Goal: Complete application form: Complete application form

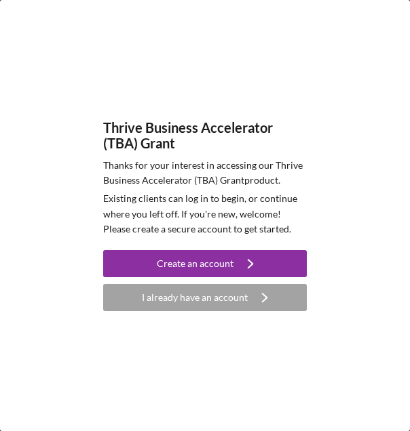
click at [225, 295] on div "I already have an account" at bounding box center [195, 297] width 106 height 27
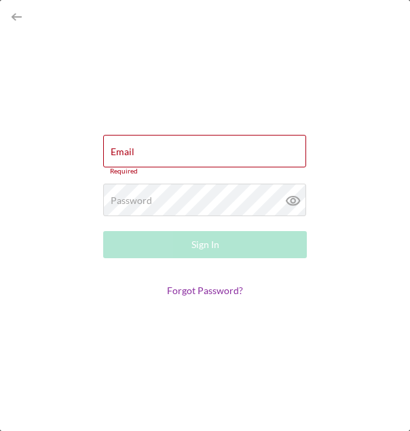
type input "[PERSON_NAME][EMAIL_ADDRESS][DOMAIN_NAME]"
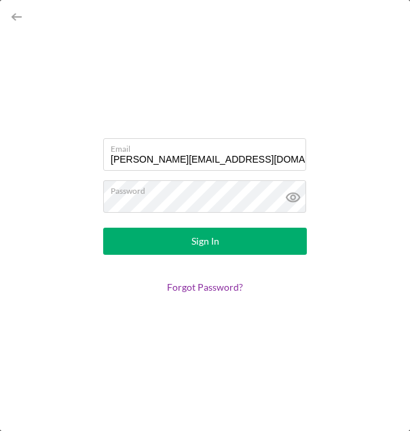
click at [186, 245] on button "Sign In" at bounding box center [204, 241] width 203 height 27
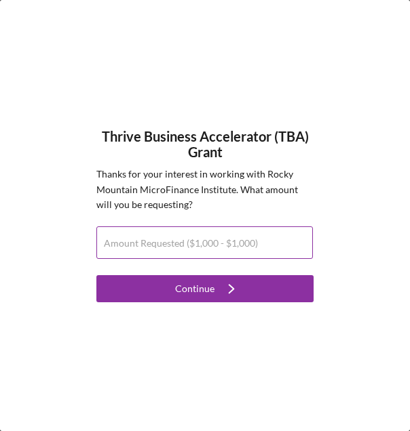
click at [186, 243] on label "Amount Requested ($1,000 - $1,000)" at bounding box center [181, 243] width 154 height 11
click at [186, 243] on input "Amount Requested ($1,000 - $1,000)" at bounding box center [204, 243] width 216 height 33
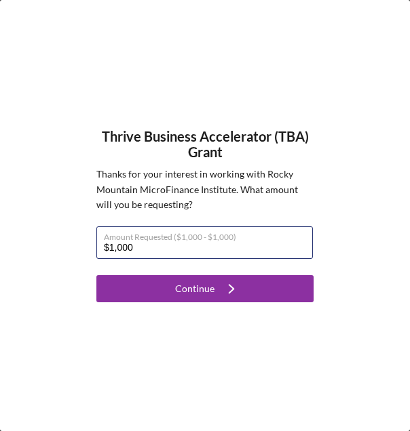
type input "$1,000"
click at [218, 294] on icon "Icon/Navigate" at bounding box center [231, 289] width 34 height 34
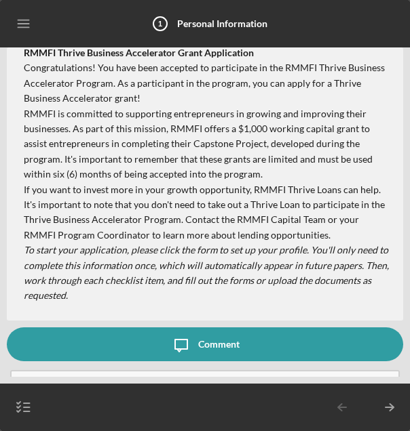
scroll to position [81, 0]
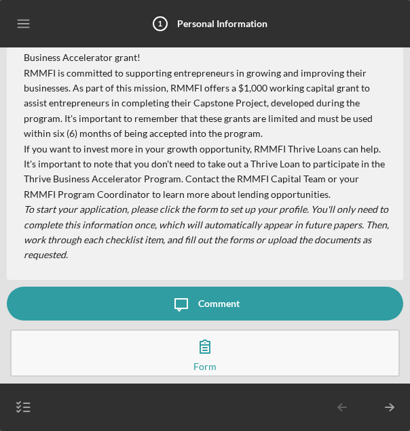
click at [207, 359] on icon "button" at bounding box center [205, 347] width 34 height 34
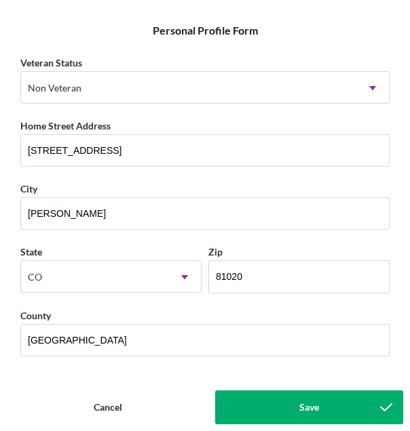
scroll to position [196, 0]
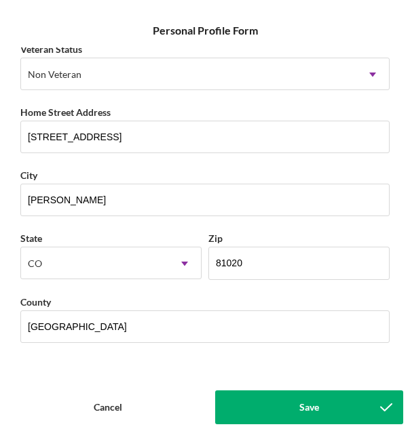
click at [338, 411] on button "Save" at bounding box center [309, 408] width 188 height 34
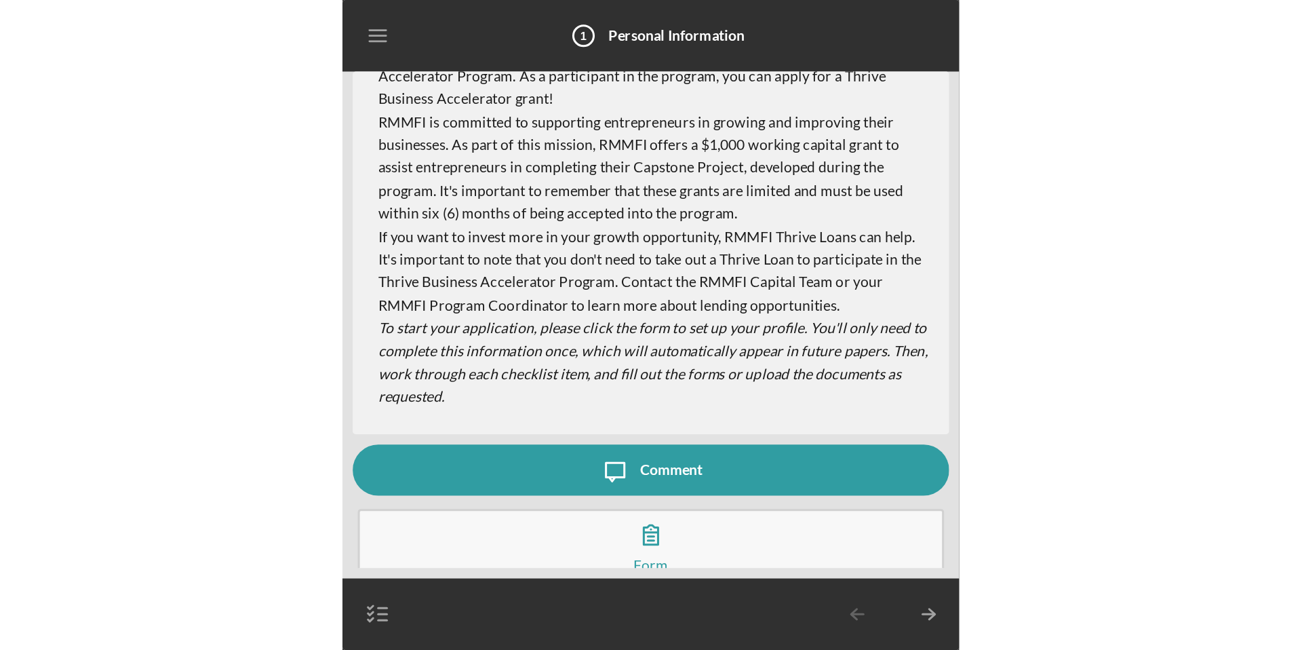
scroll to position [81, 0]
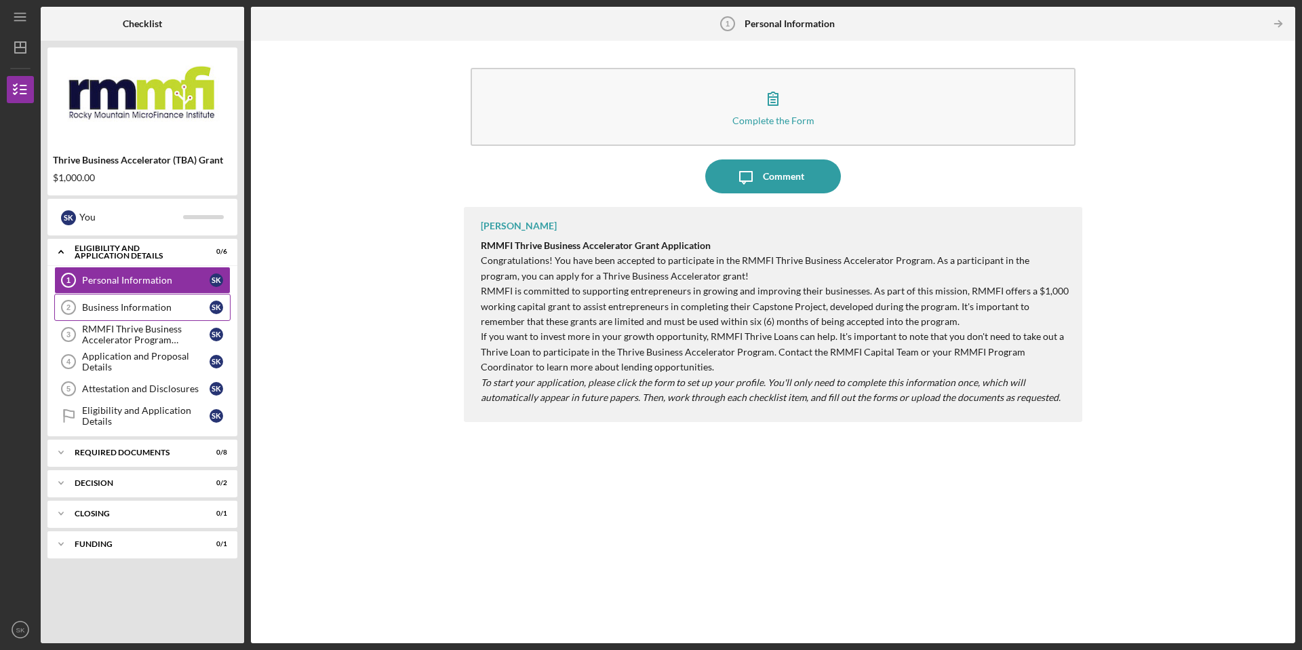
click at [141, 314] on link "Business Information 2 Business Information S K" at bounding box center [142, 307] width 176 height 27
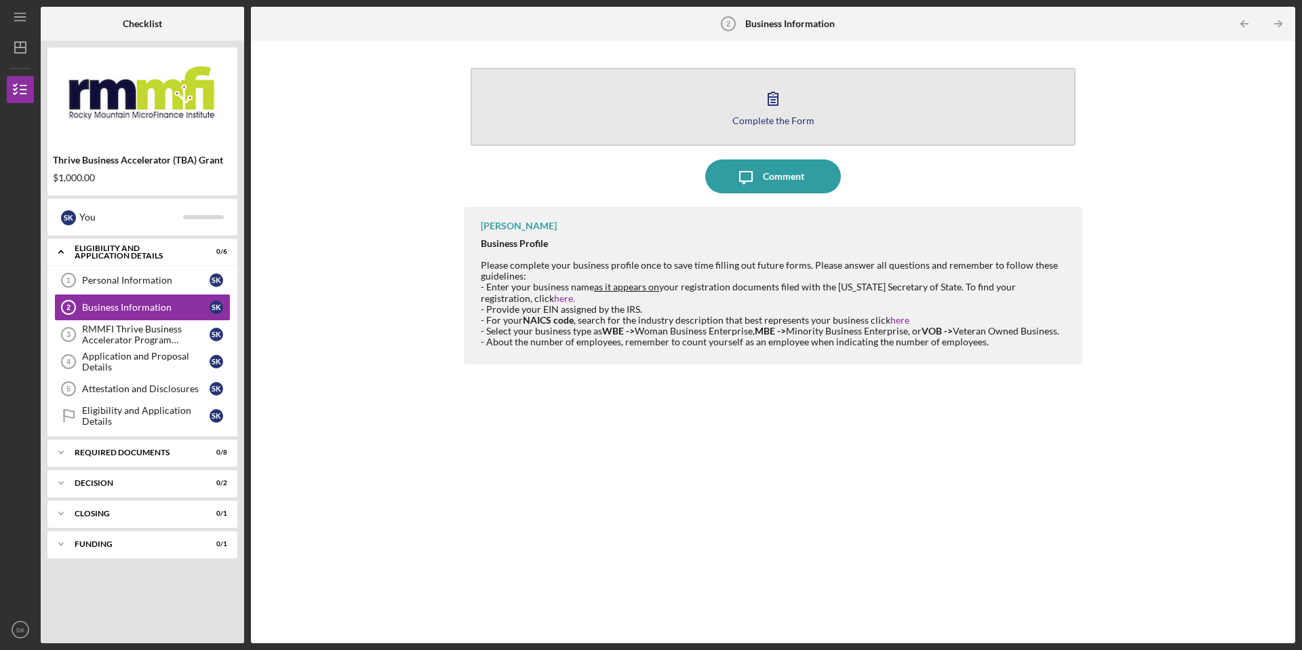
click at [409, 98] on icon "button" at bounding box center [772, 98] width 9 height 13
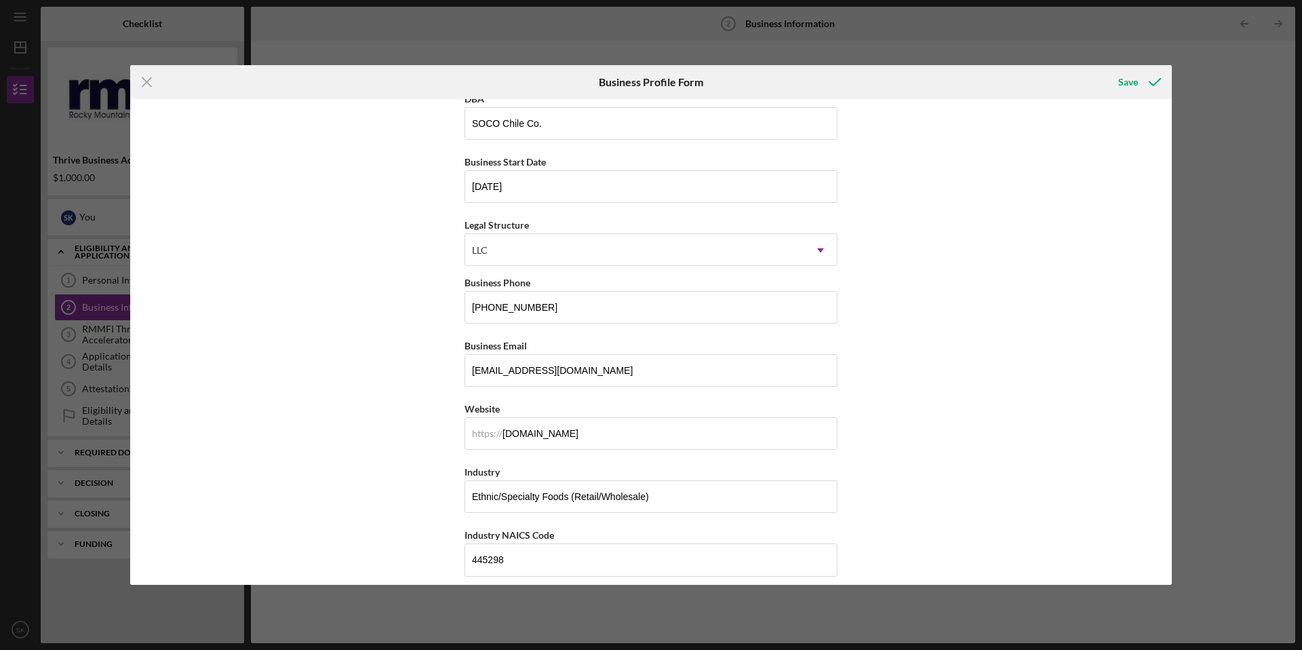
scroll to position [77, 0]
drag, startPoint x: 552, startPoint y: 317, endPoint x: 426, endPoint y: 277, distance: 132.3
click at [409, 277] on div "Business Name Southern [US_STATE] Chile Company LLC DBA SOCO [GEOGRAPHIC_DATA] …" at bounding box center [651, 342] width 1042 height 486
type input "[PHONE_NUMBER]"
click at [409, 379] on input "[EMAIL_ADDRESS][DOMAIN_NAME]" at bounding box center [651, 372] width 373 height 33
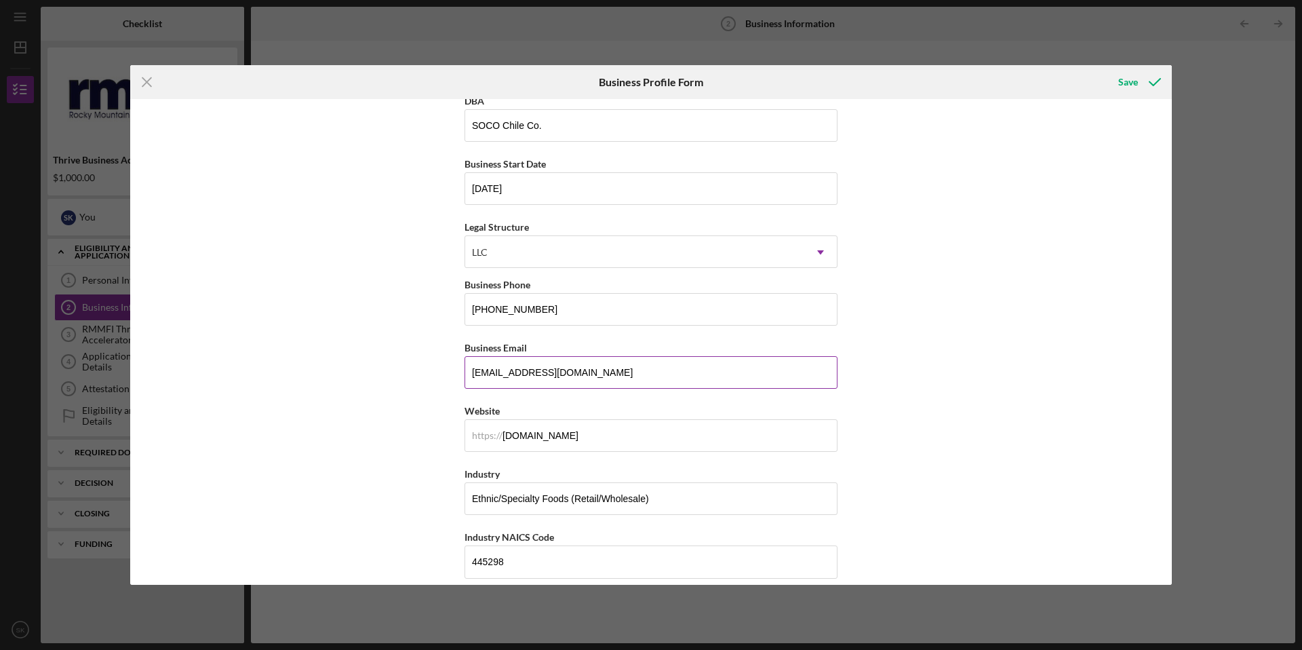
click at [409, 370] on input "[EMAIL_ADDRESS][DOMAIN_NAME]" at bounding box center [651, 372] width 373 height 33
click at [409, 431] on input "[DOMAIN_NAME]" at bounding box center [651, 435] width 373 height 33
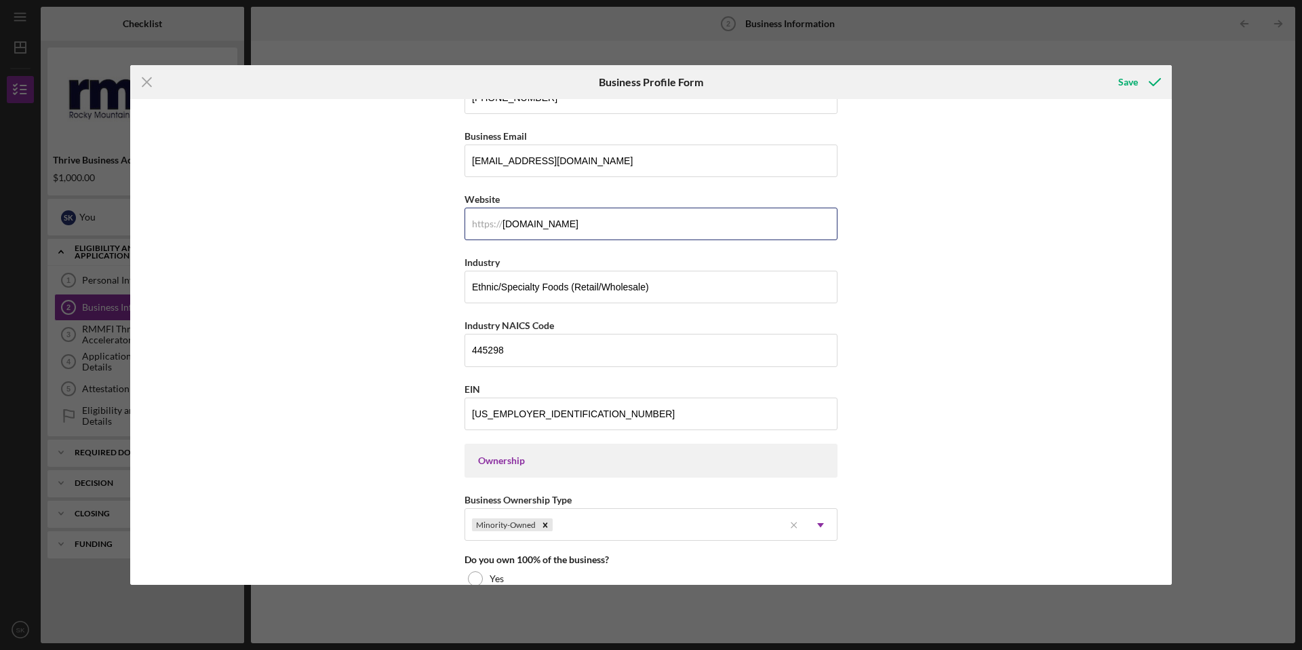
scroll to position [323, 0]
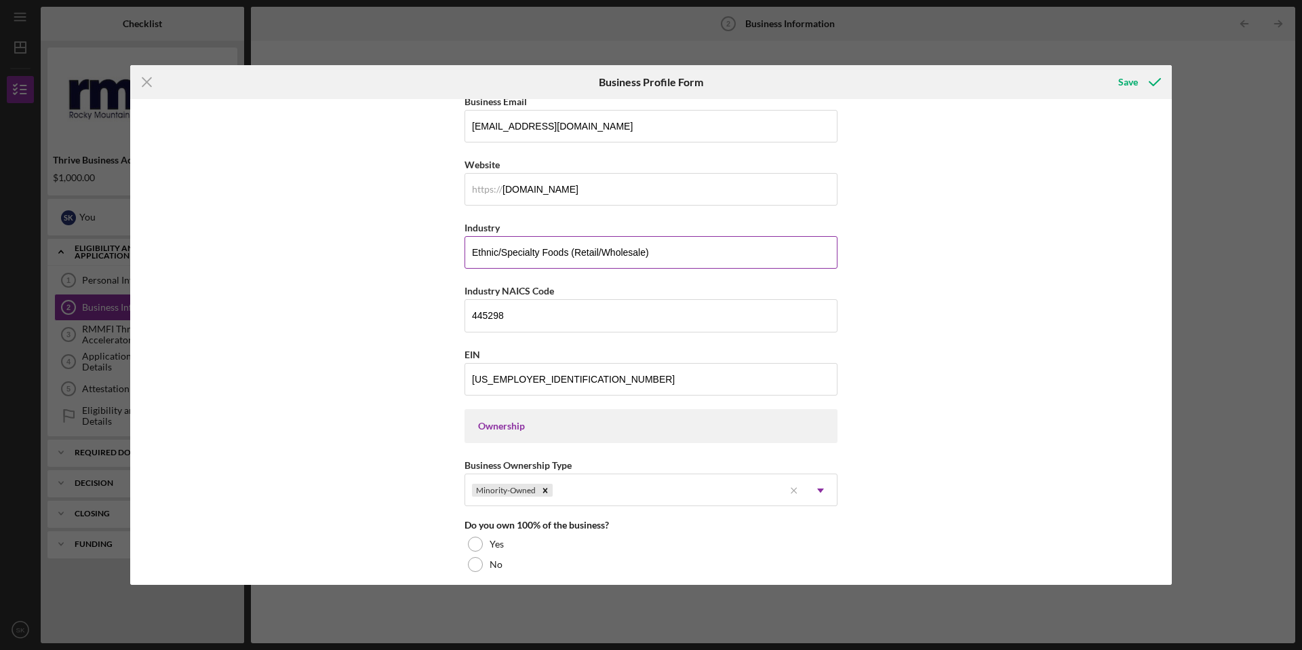
click at [409, 258] on input "Ethnic/Specialty Foods (Retail/Wholesale)" at bounding box center [651, 252] width 373 height 33
click at [409, 323] on input "445298" at bounding box center [651, 315] width 373 height 33
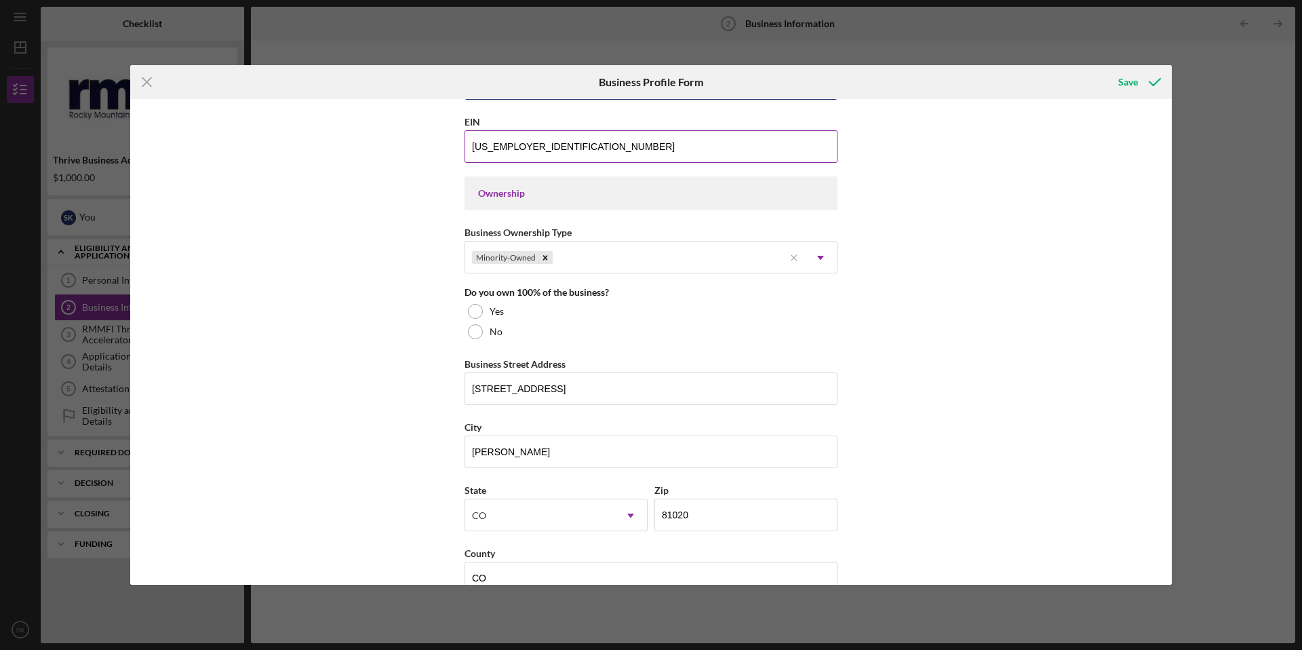
scroll to position [560, 0]
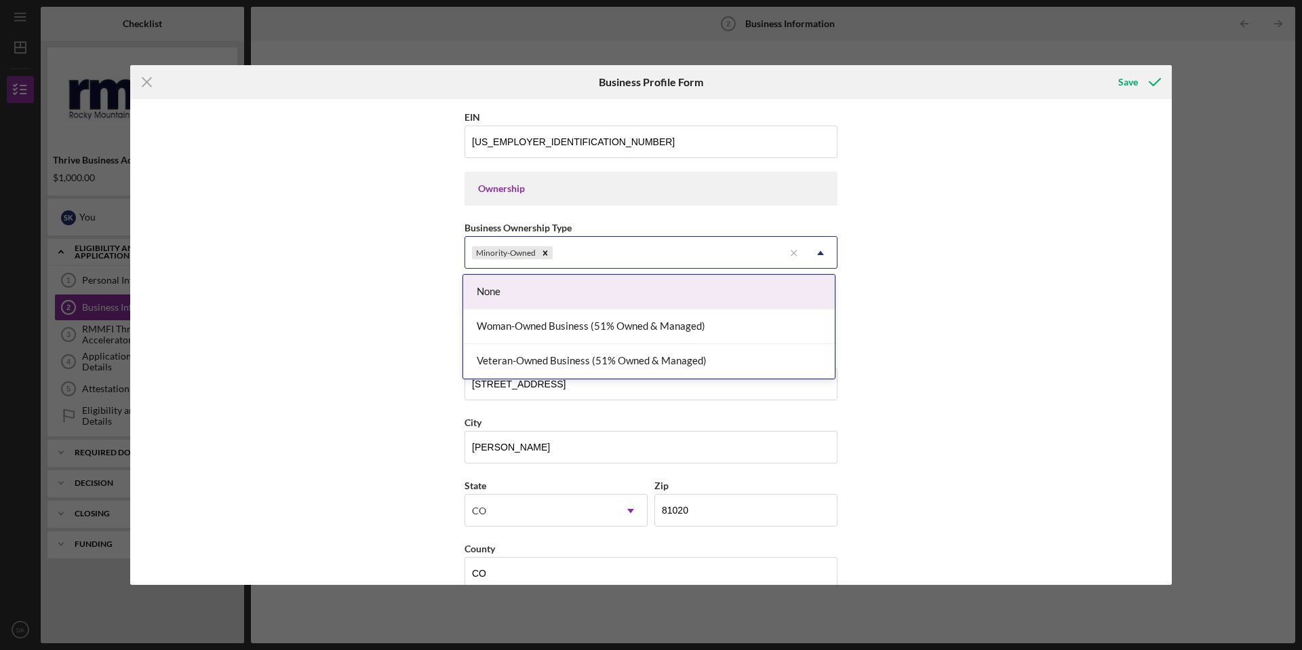
click at [409, 252] on icon "Icon/Dropdown Arrow" at bounding box center [820, 253] width 33 height 33
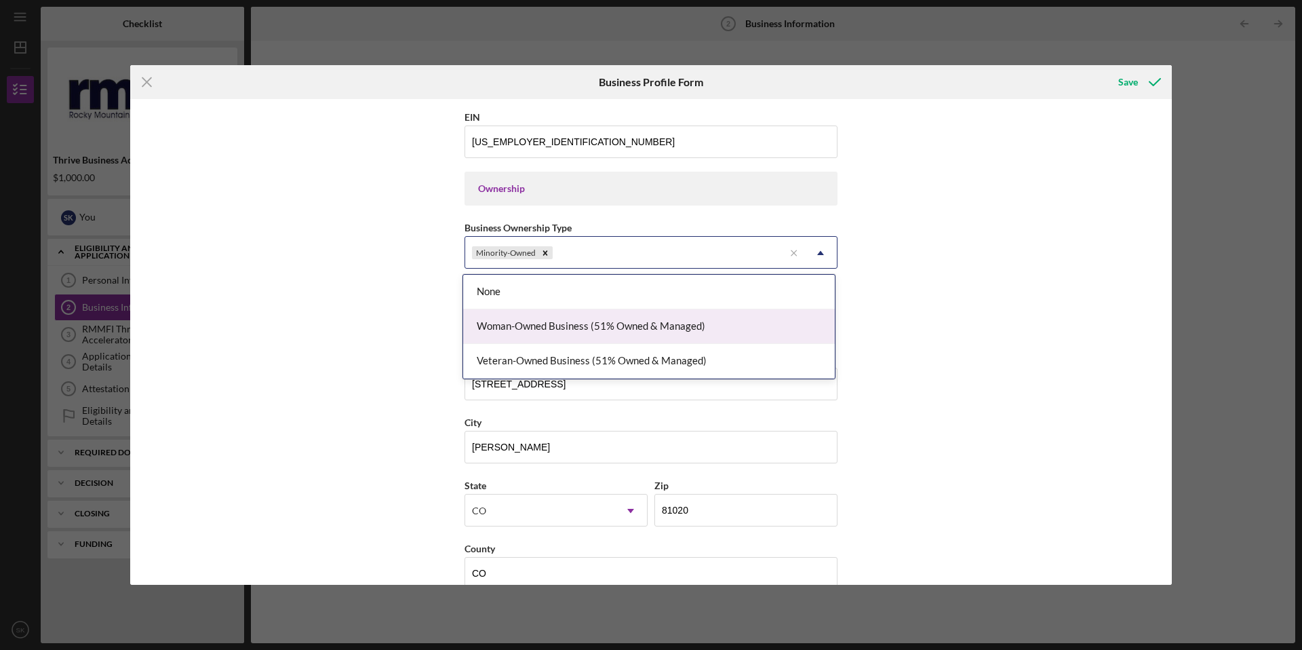
click at [409, 331] on div "Woman-Owned Business (51% Owned & Managed)" at bounding box center [649, 326] width 372 height 35
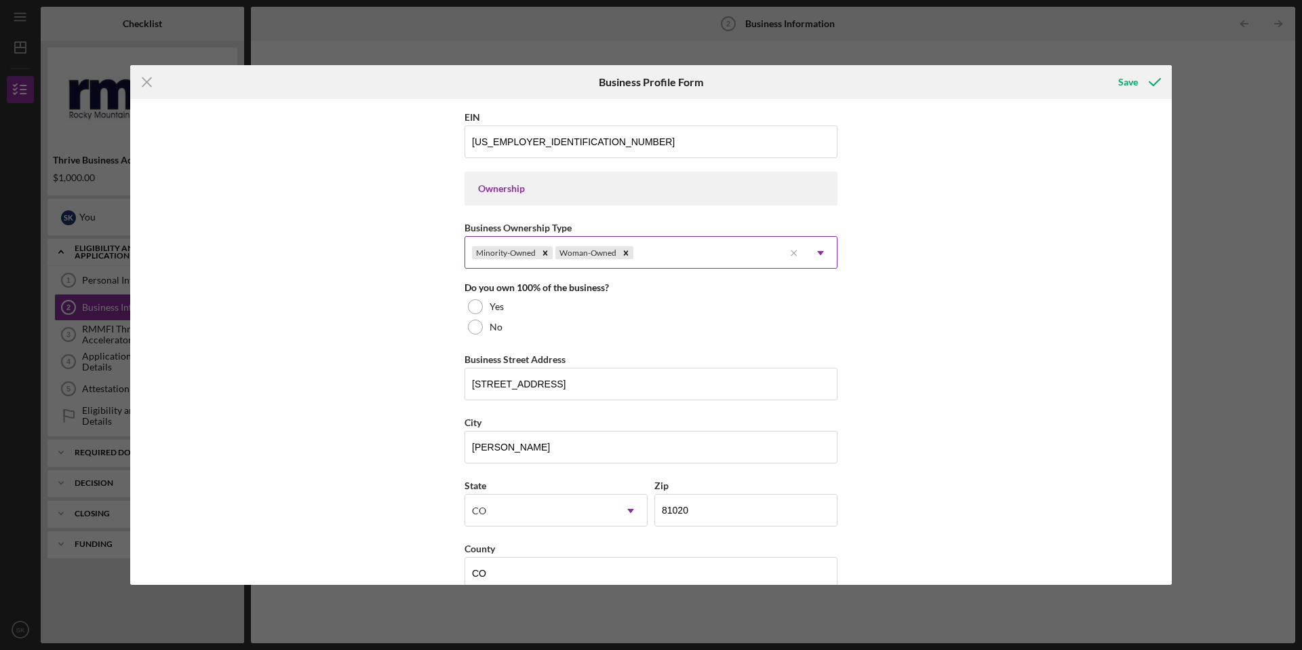
click at [409, 252] on use at bounding box center [820, 253] width 7 height 4
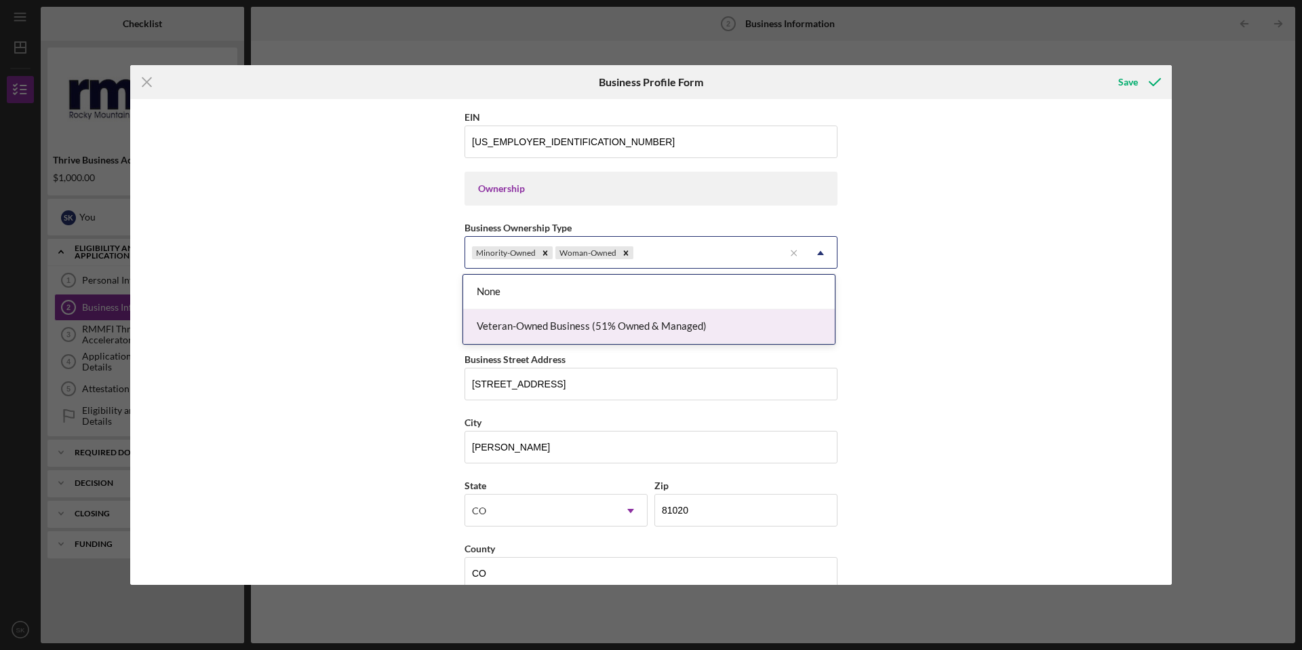
click at [409, 331] on div "Veteran-Owned Business (51% Owned & Managed)" at bounding box center [649, 326] width 372 height 35
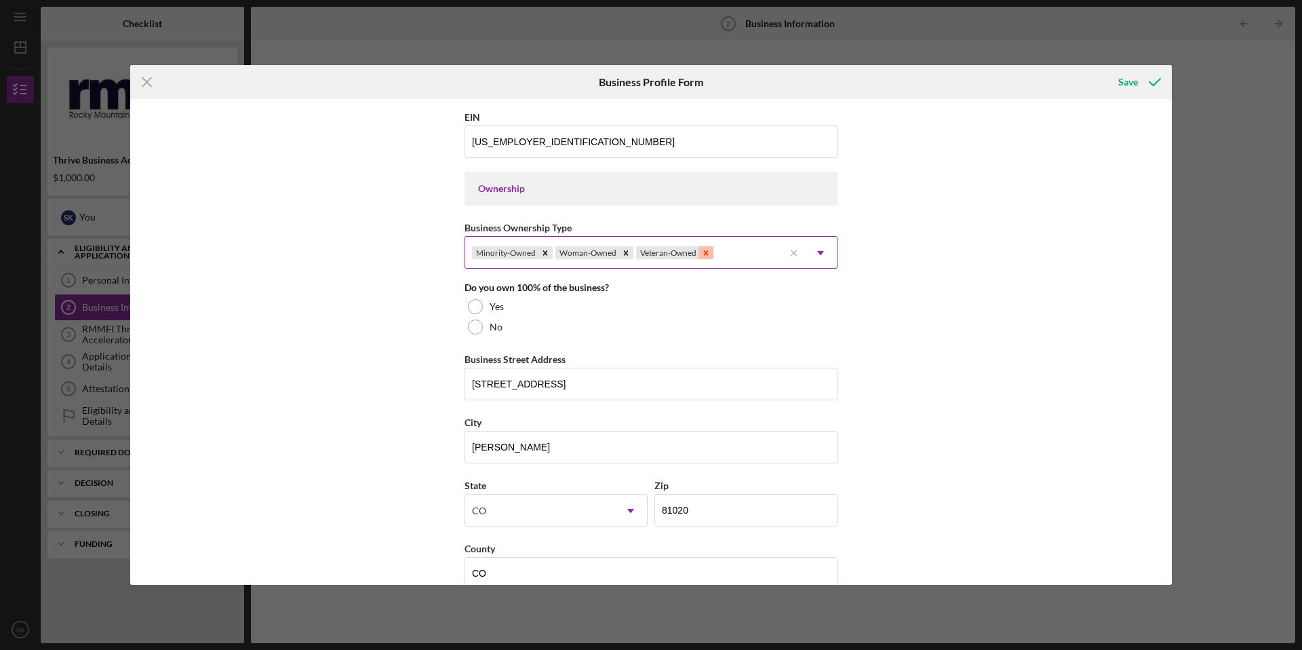
click at [409, 253] on icon "Remove Veteran-Owned" at bounding box center [705, 252] width 9 height 9
click at [409, 257] on icon "Remove Woman-Owned" at bounding box center [625, 252] width 9 height 9
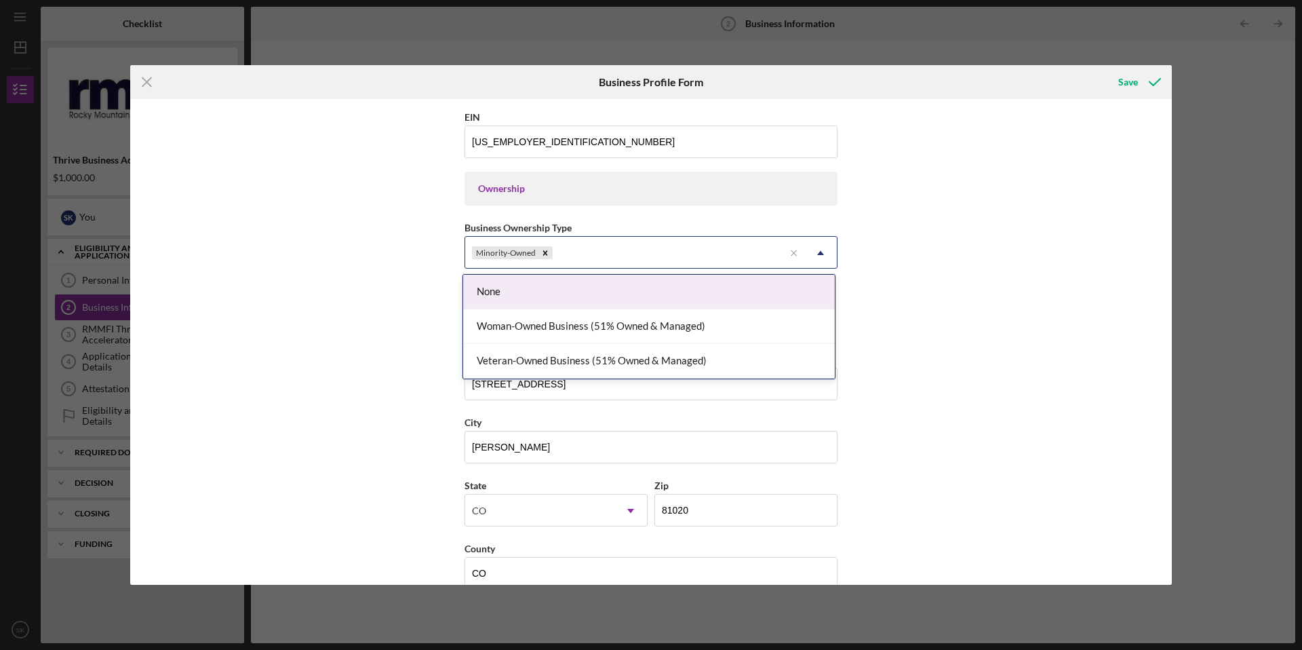
click at [409, 256] on icon "Icon/Dropdown Arrow" at bounding box center [820, 253] width 33 height 33
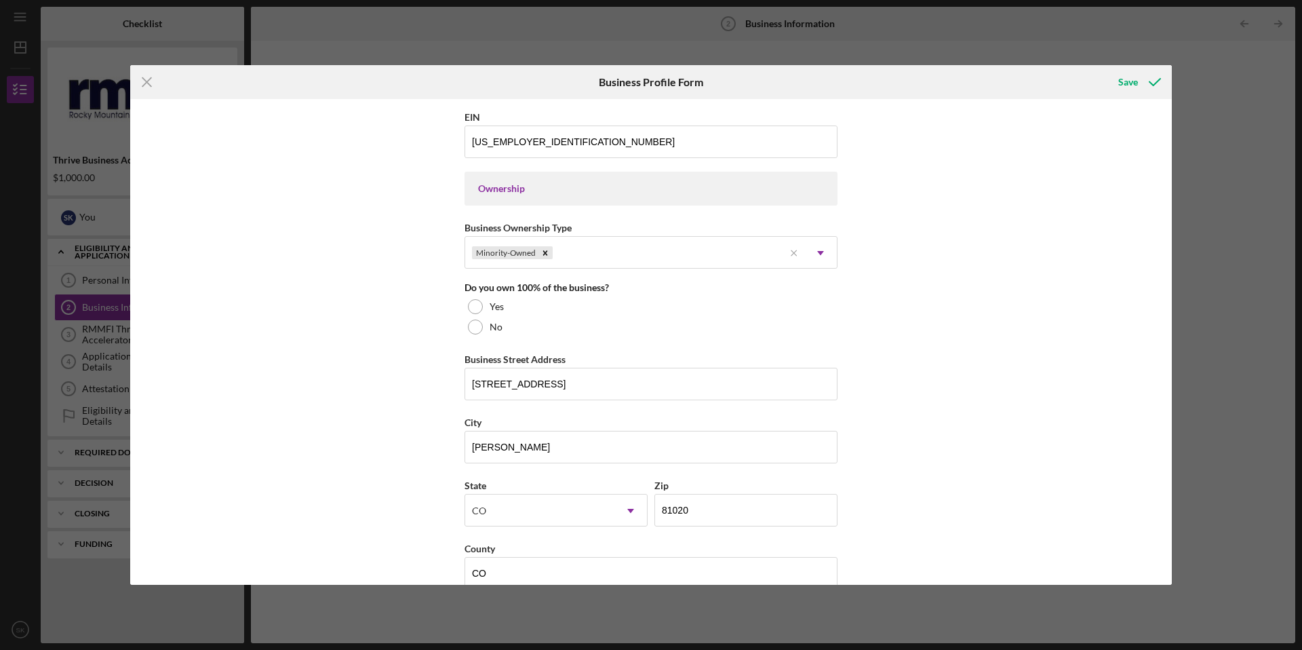
click at [409, 320] on div "Business Name Southern [US_STATE] Chile Company LLC DBA SOCO [GEOGRAPHIC_DATA] …" at bounding box center [651, 342] width 1042 height 486
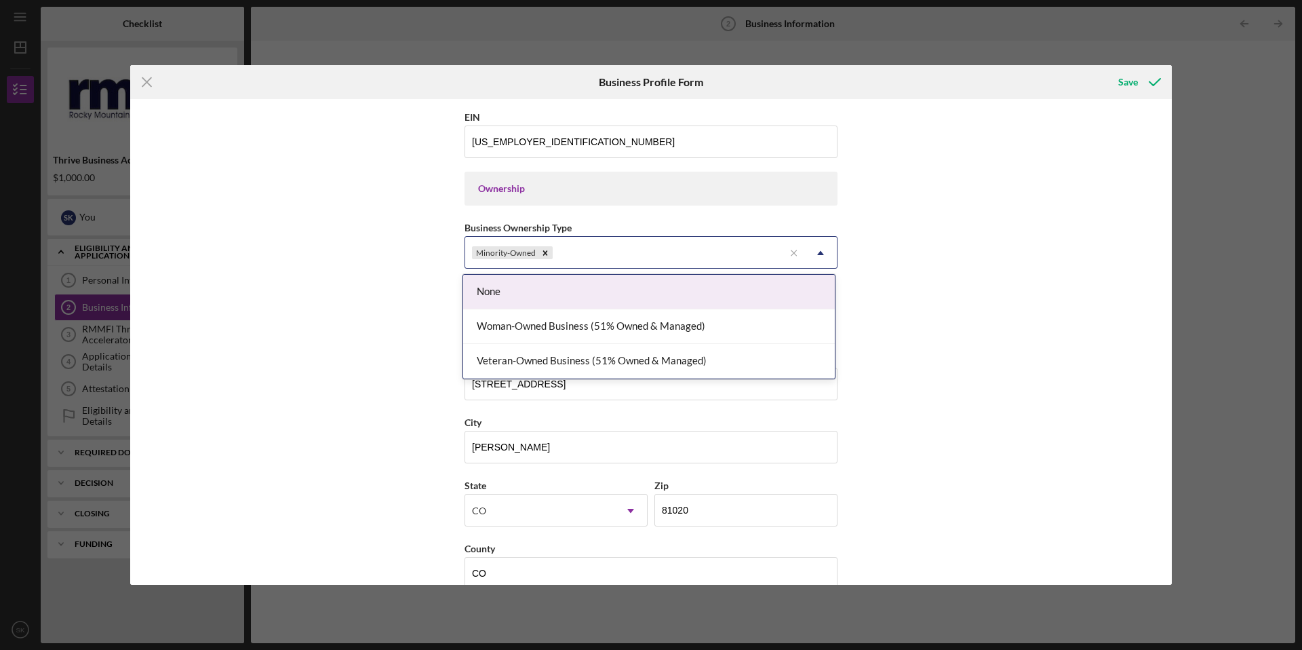
click at [409, 254] on icon "Icon/Dropdown Arrow" at bounding box center [820, 253] width 33 height 33
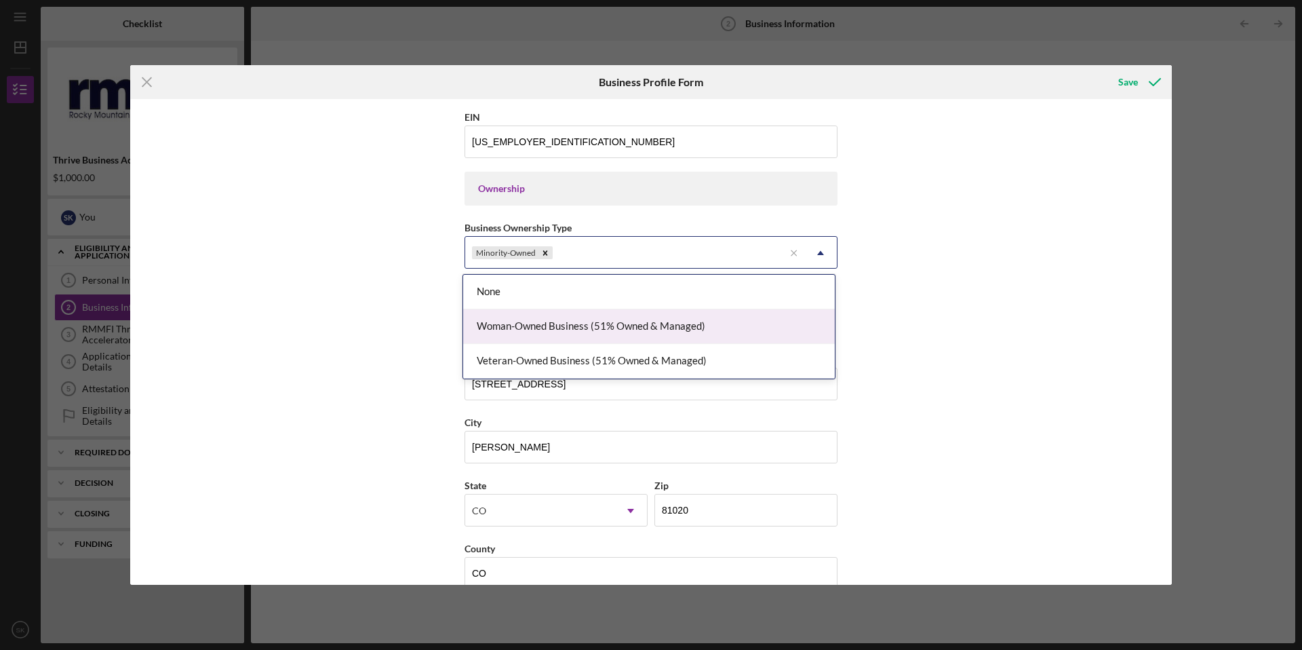
click at [409, 330] on div "Woman-Owned Business (51% Owned & Managed)" at bounding box center [649, 326] width 372 height 35
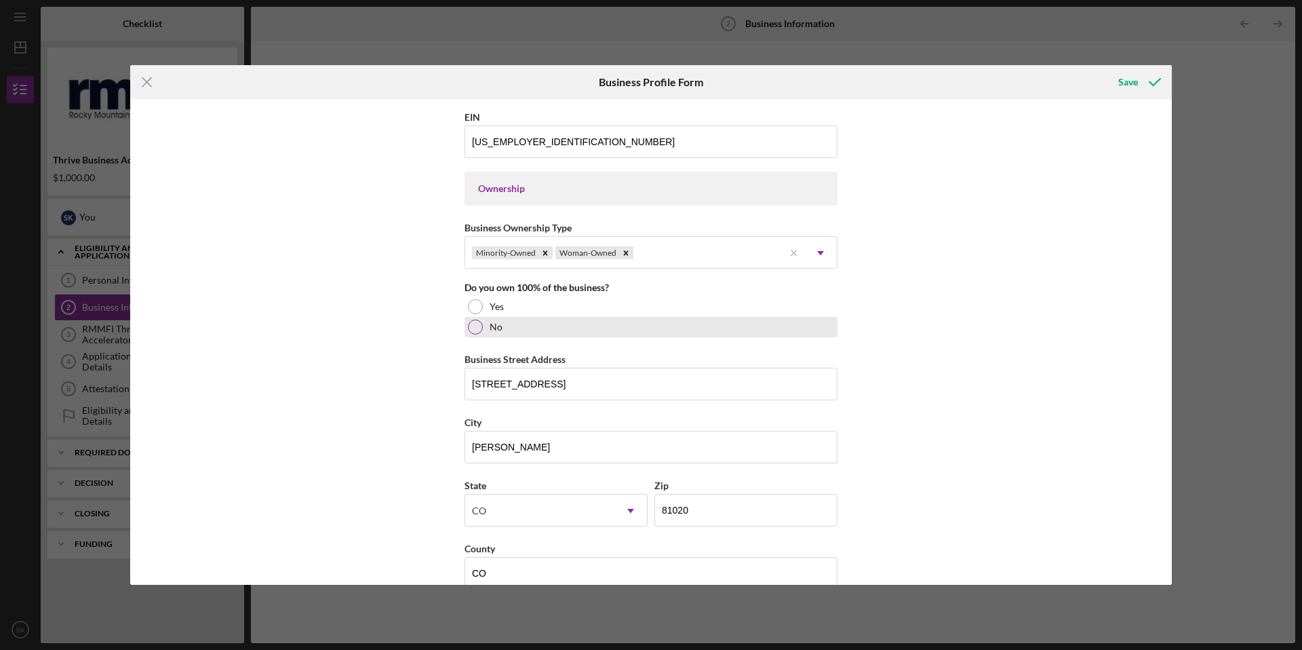
click at [409, 331] on div at bounding box center [475, 326] width 15 height 15
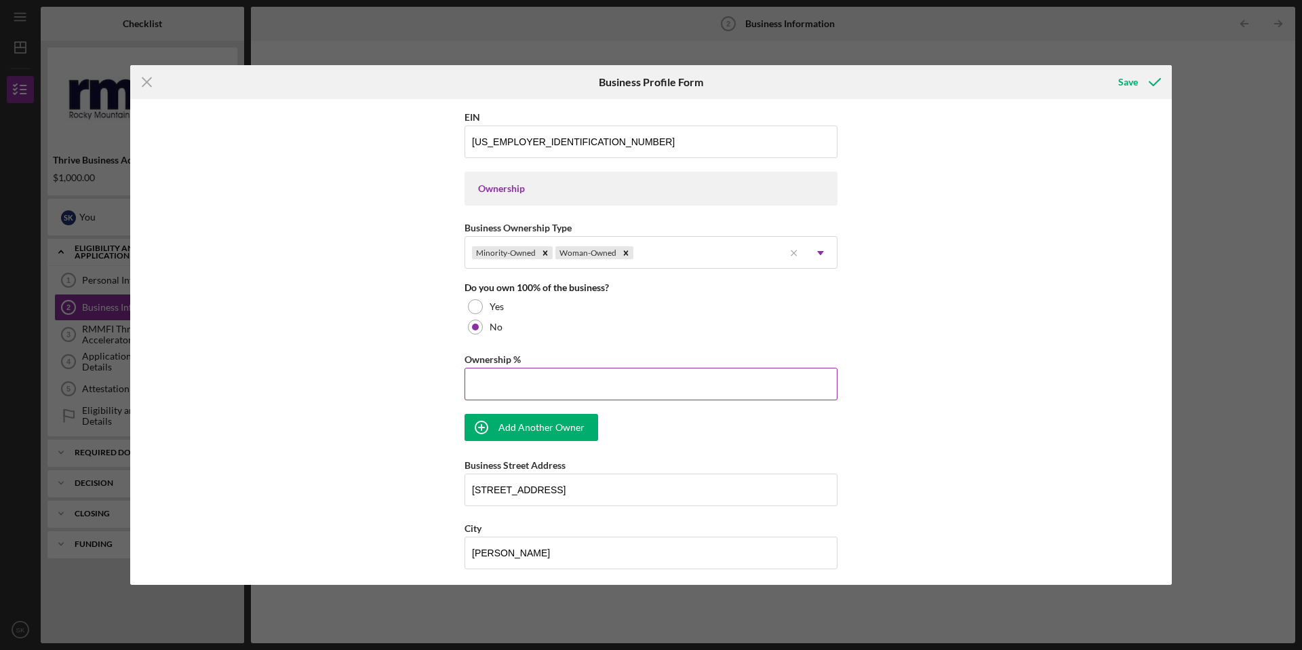
click at [409, 394] on input "Ownership %" at bounding box center [651, 384] width 373 height 33
type input "24.50%"
click at [409, 429] on div "Add Another Owner" at bounding box center [541, 427] width 86 height 27
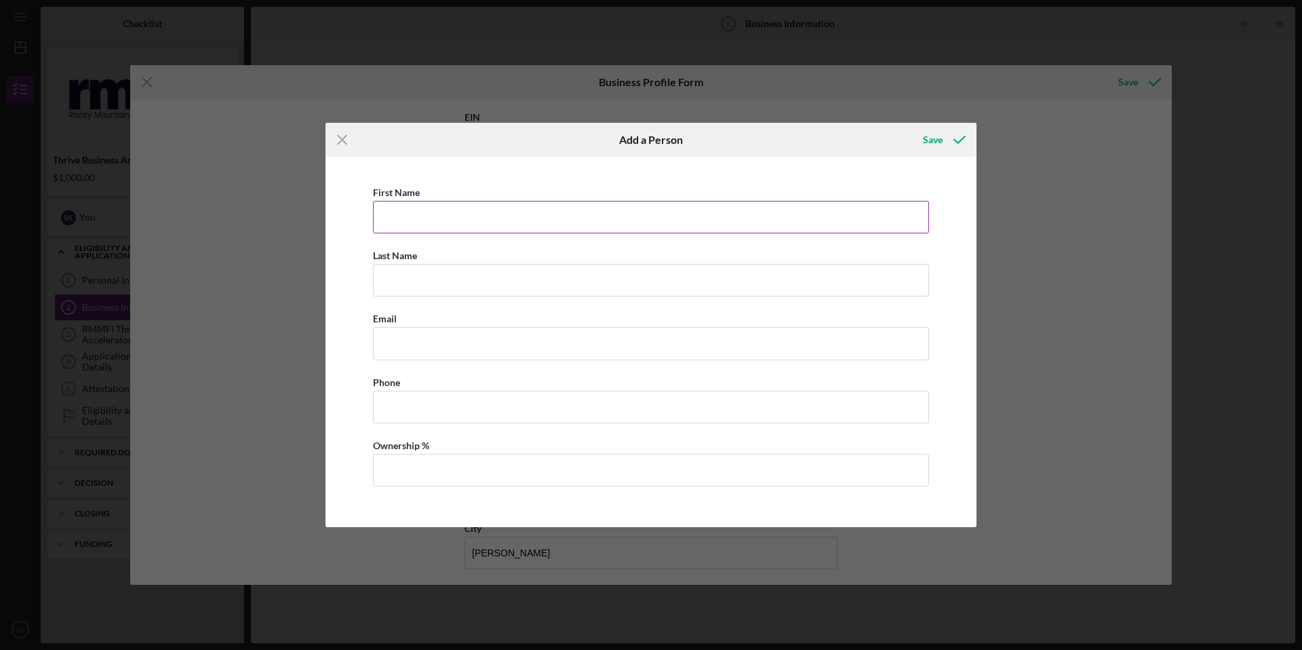
click at [409, 224] on input "First Name" at bounding box center [651, 217] width 556 height 33
type input "[PERSON_NAME]"
type input "[EMAIL_ADDRESS][DOMAIN_NAME]"
click at [409, 404] on input "[PHONE_NUMBER]" at bounding box center [651, 407] width 556 height 33
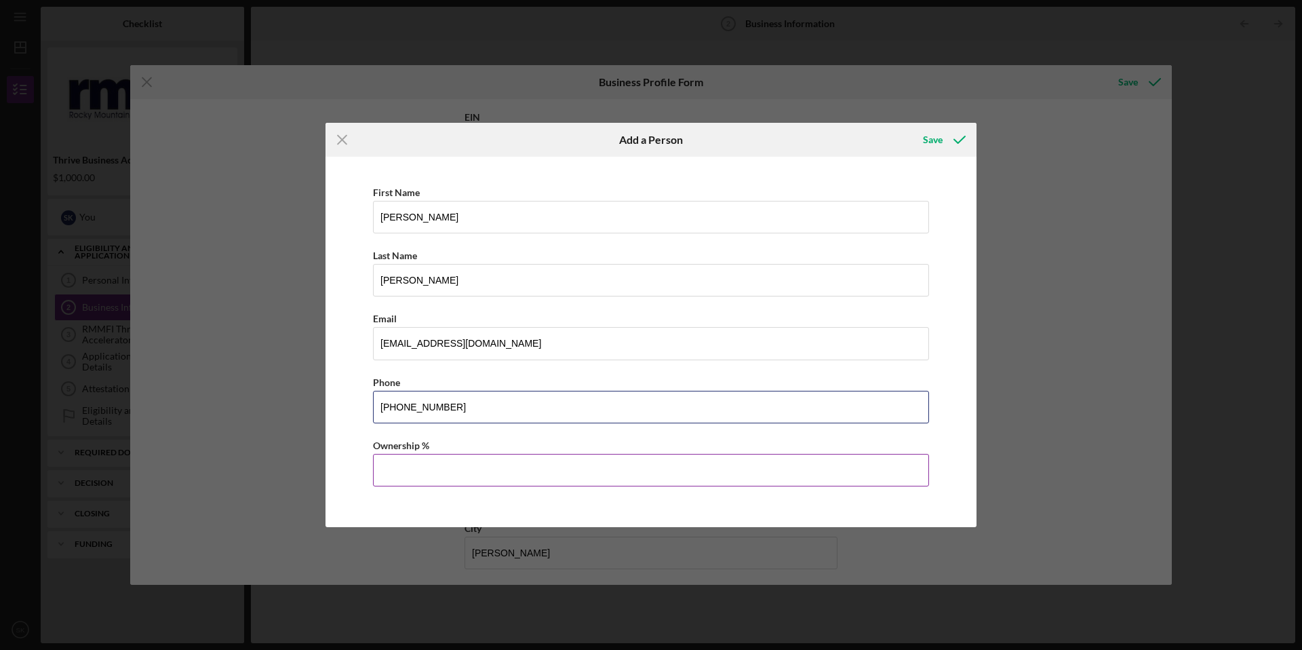
type input "[PHONE_NUMBER]"
click at [409, 431] on input "Ownership %" at bounding box center [651, 470] width 556 height 33
type input "24.50%"
click at [409, 140] on div "Save" at bounding box center [933, 139] width 20 height 27
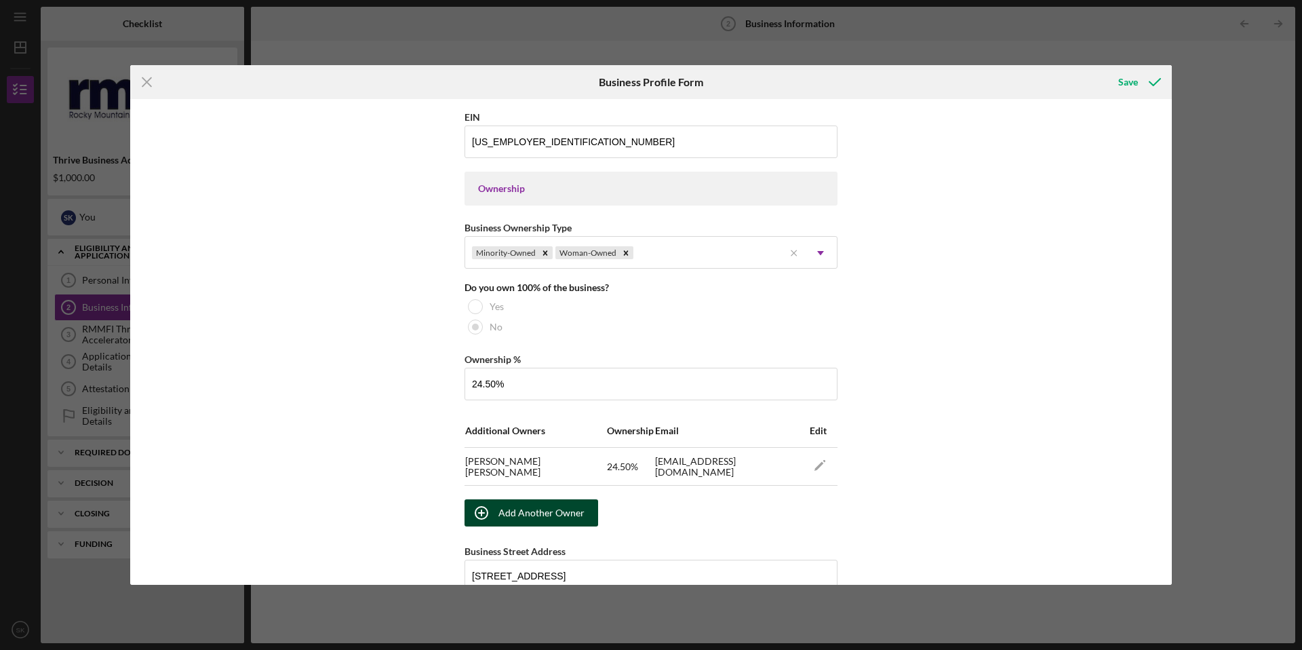
click at [409, 431] on div "Add Another Owner" at bounding box center [541, 512] width 86 height 27
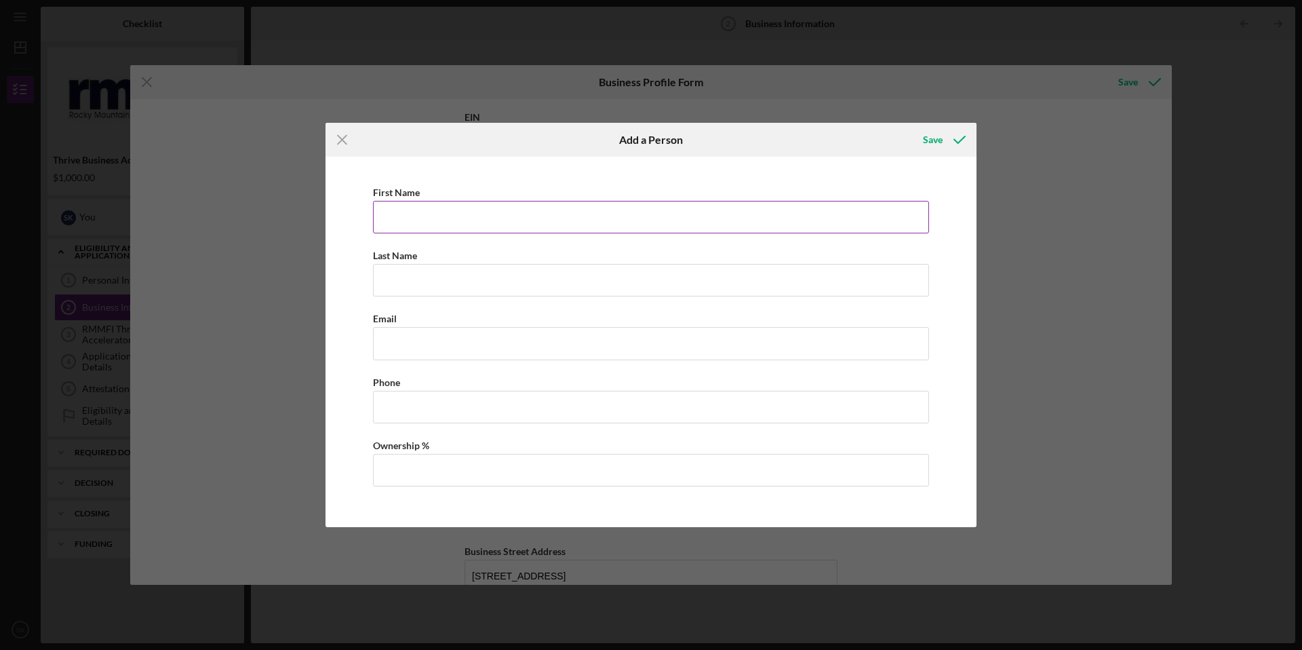
click at [409, 231] on input "First Name" at bounding box center [651, 217] width 556 height 33
type input "[PERSON_NAME]"
type input "[EMAIL_ADDRESS][DOMAIN_NAME]"
type input "[PHONE_NUMBER]"
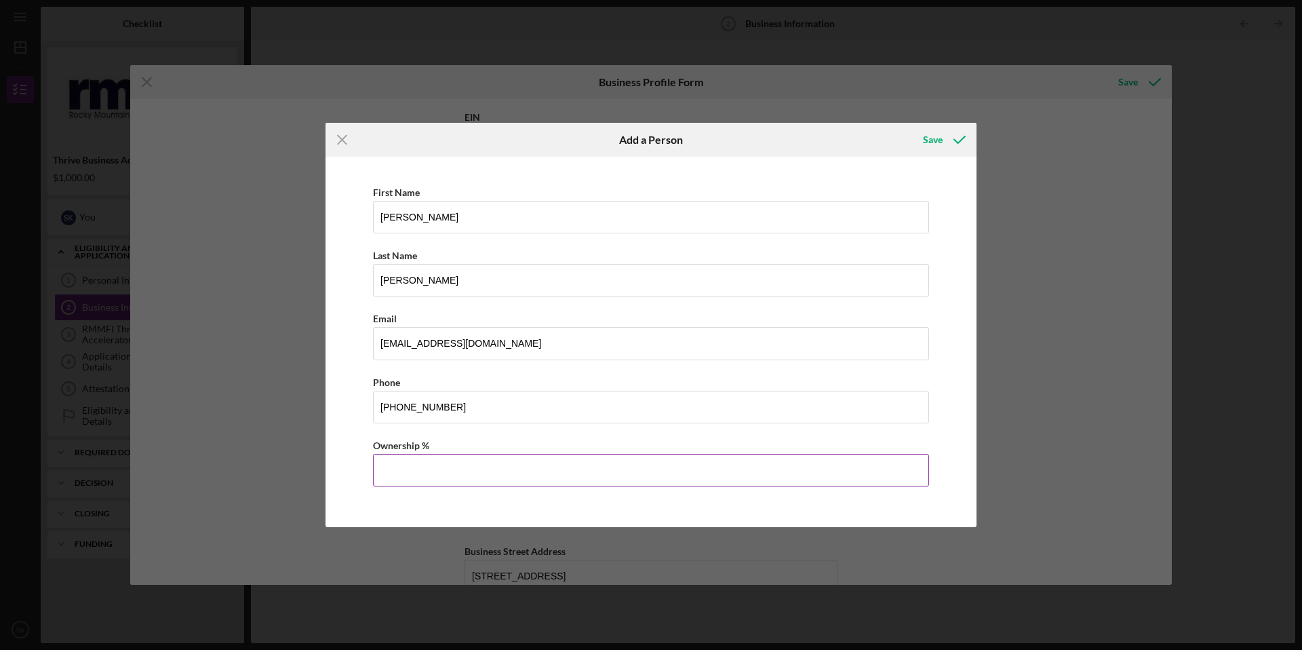
click at [409, 431] on input "Ownership %" at bounding box center [651, 470] width 556 height 33
type input "51.00%"
click at [409, 138] on div "Save" at bounding box center [933, 139] width 20 height 27
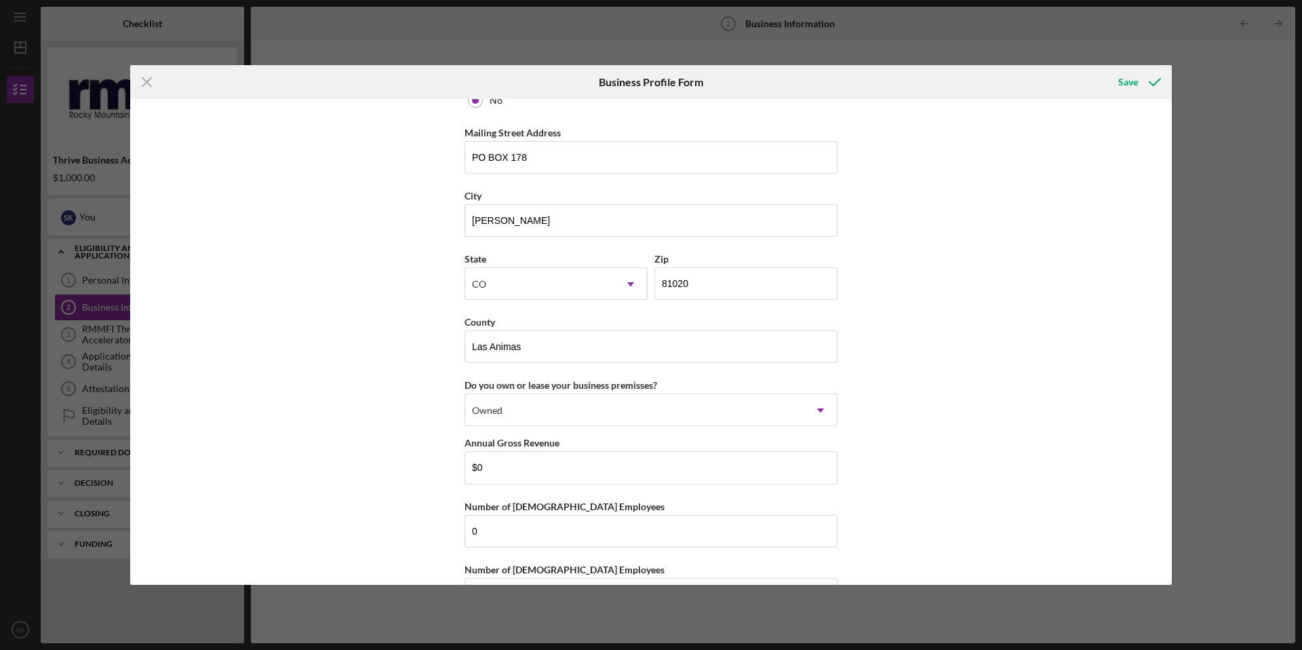
scroll to position [1383, 0]
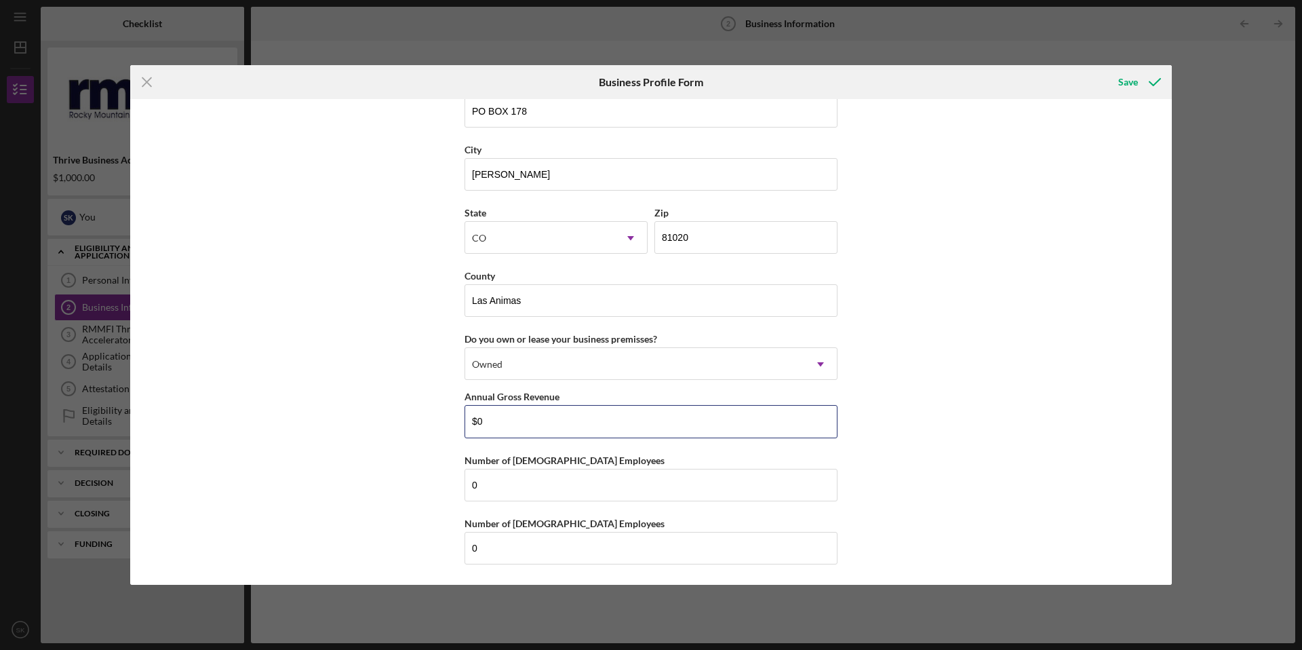
click at [409, 427] on input "$0" at bounding box center [651, 421] width 373 height 33
click at [409, 421] on input "$09,700" at bounding box center [651, 421] width 373 height 33
click at [409, 425] on input "$9,700" at bounding box center [651, 421] width 373 height 33
type input "$9,700"
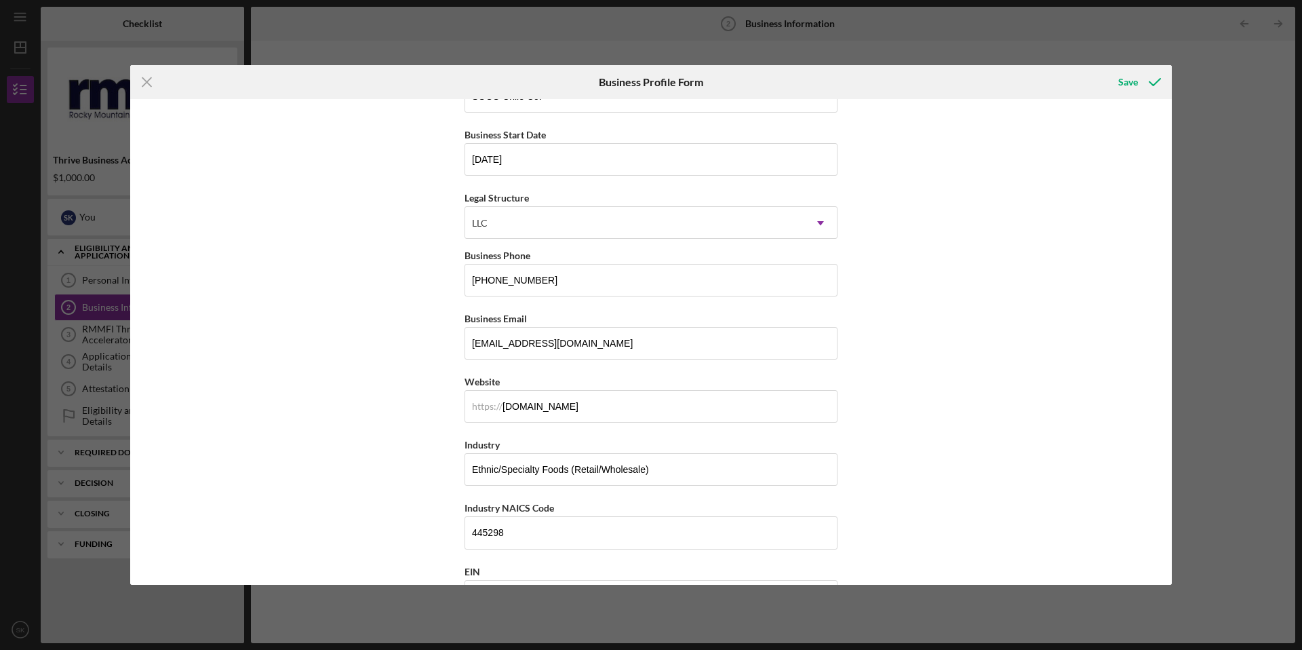
scroll to position [0, 0]
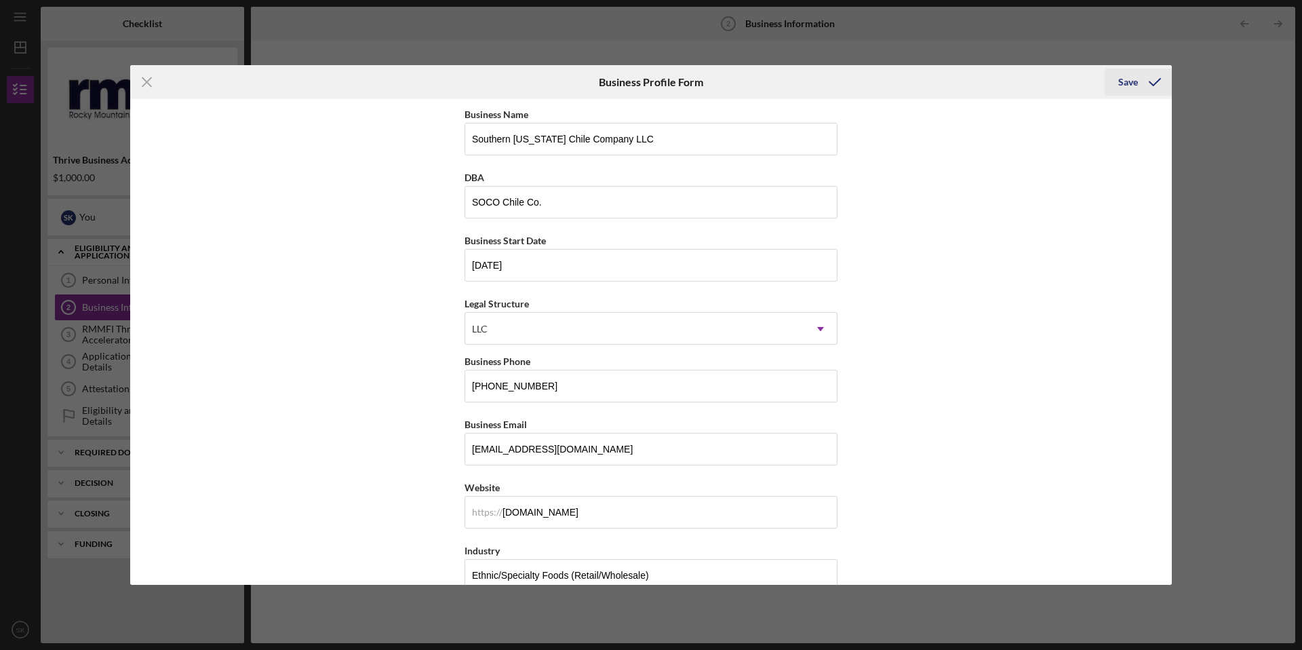
click at [409, 79] on div "Save" at bounding box center [1128, 81] width 20 height 27
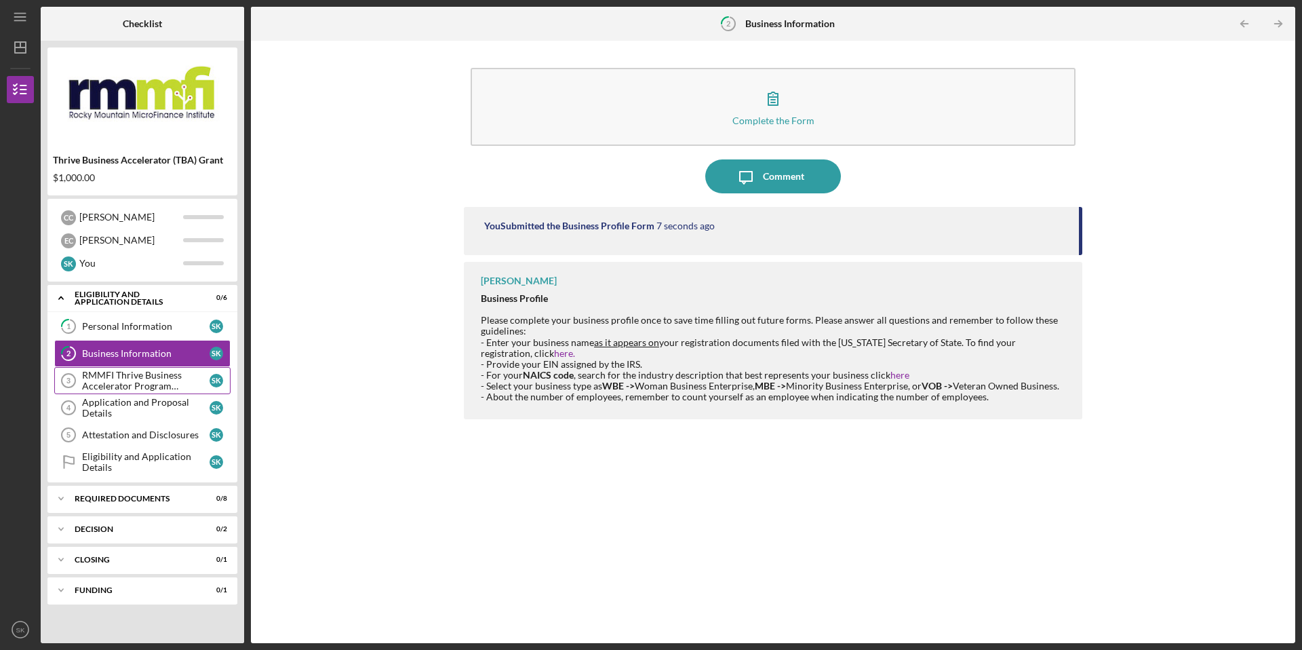
click at [136, 378] on div "RMMFI Thrive Business Accelerator Program Participation" at bounding box center [145, 381] width 127 height 22
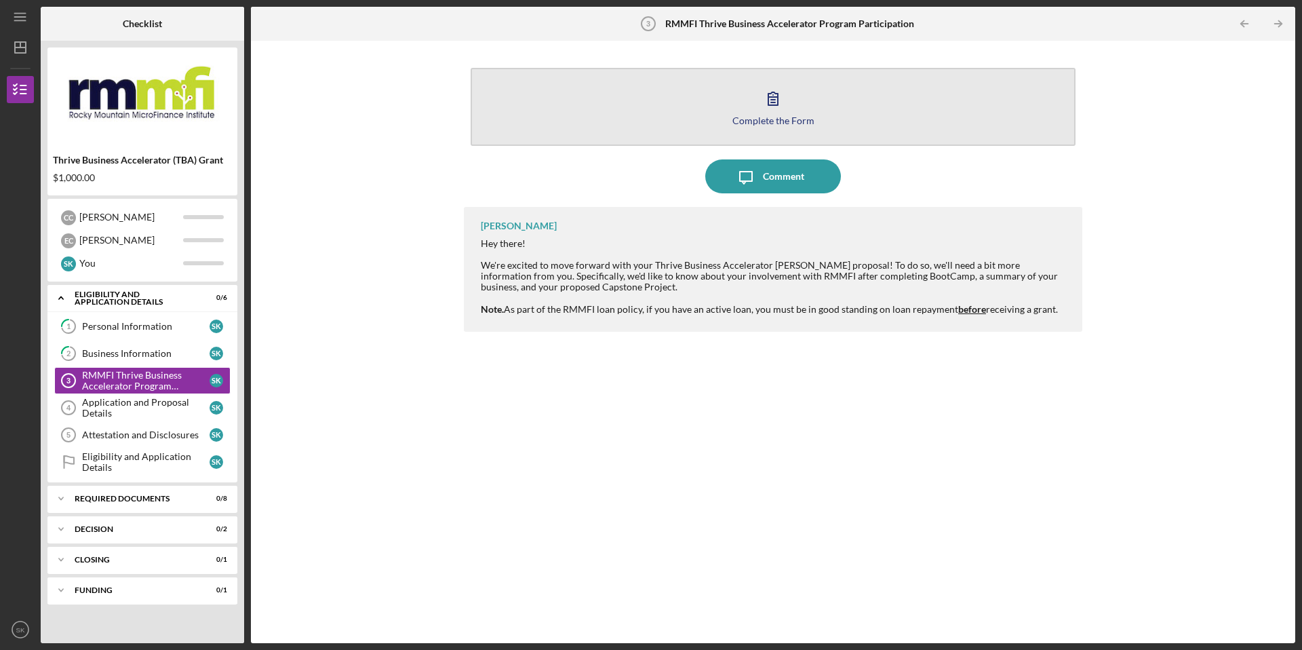
click at [409, 101] on icon "button" at bounding box center [773, 98] width 34 height 34
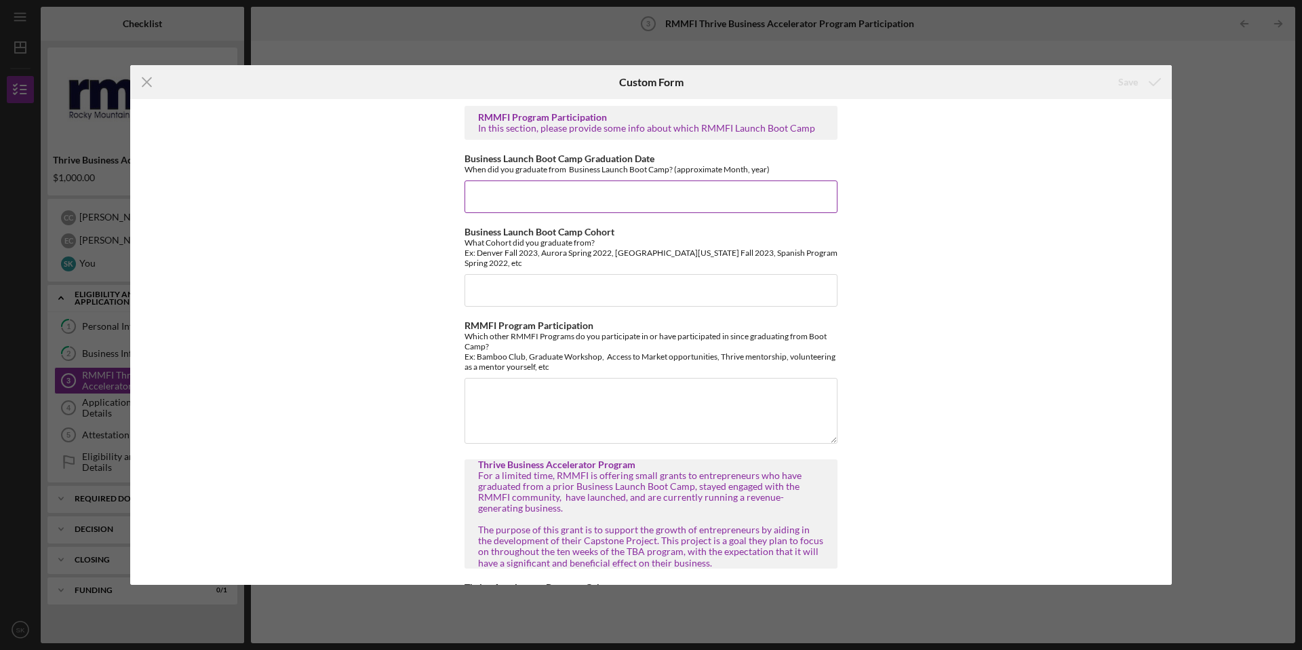
click at [409, 194] on input "Business Launch Boot Camp Graduation Date" at bounding box center [651, 196] width 373 height 33
click at [409, 180] on input "Business Launch Boot Camp Graduation Date" at bounding box center [651, 196] width 373 height 33
click at [409, 183] on input "Business Launch Boot Camp Graduation Date" at bounding box center [651, 196] width 373 height 33
